Goal: Transaction & Acquisition: Purchase product/service

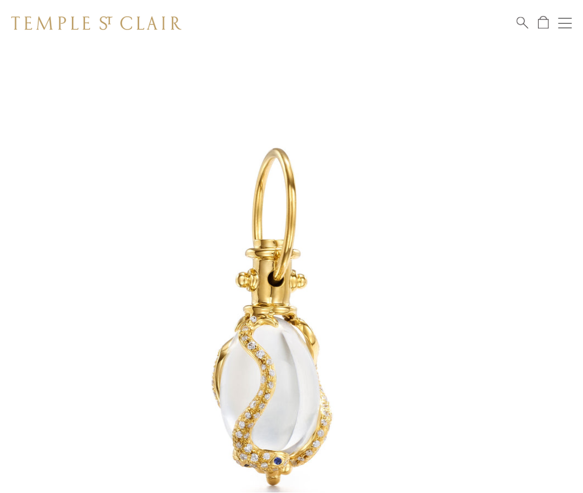
scroll to position [14, 0]
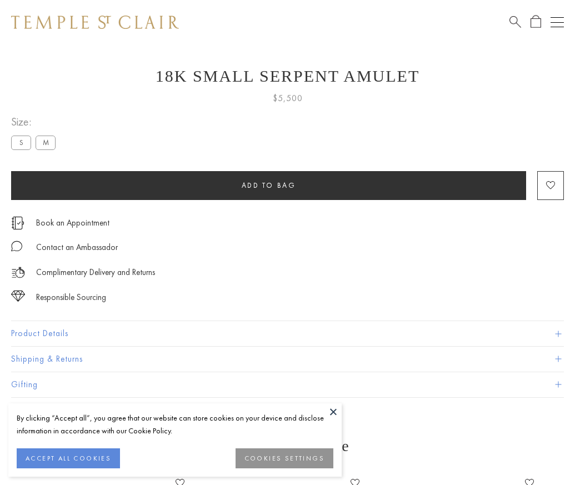
click at [268, 185] on span "Add to bag" at bounding box center [269, 185] width 54 height 9
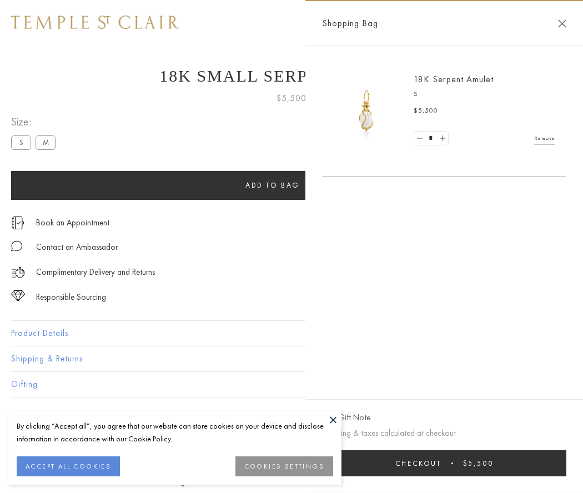
click at [445, 463] on button "Checkout $5,500" at bounding box center [444, 463] width 244 height 26
